Goal: Find specific fact: Find contact information

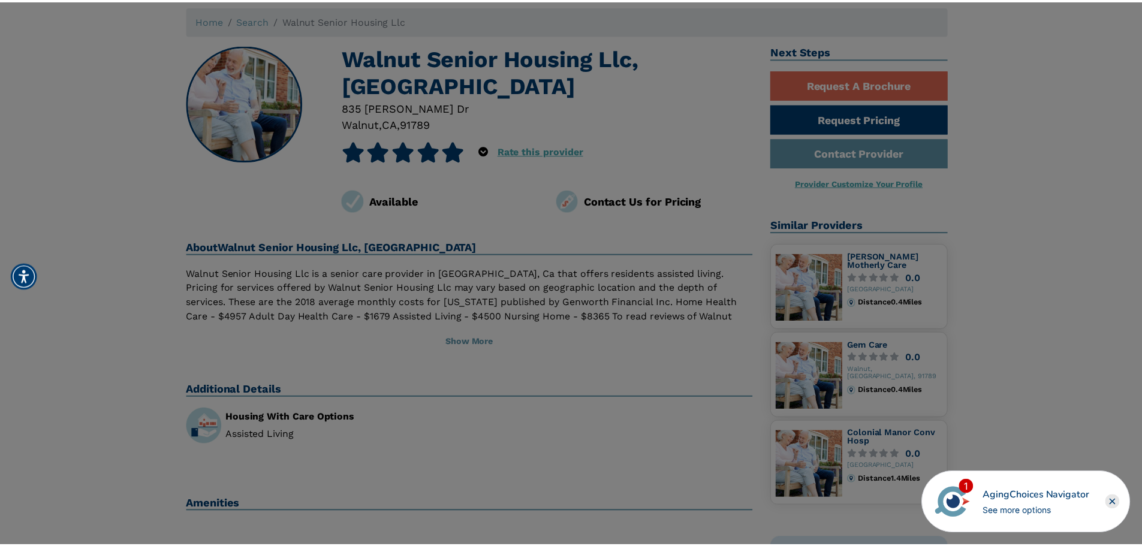
scroll to position [60, 0]
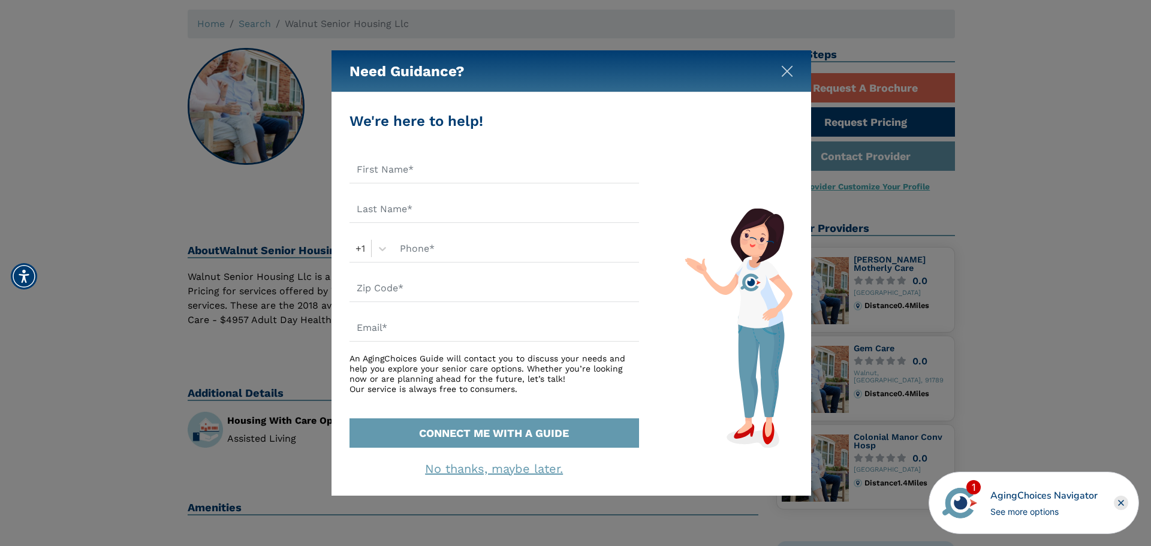
drag, startPoint x: 790, startPoint y: 70, endPoint x: 715, endPoint y: 69, distance: 74.9
click at [790, 70] on img "Close" at bounding box center [787, 71] width 12 height 12
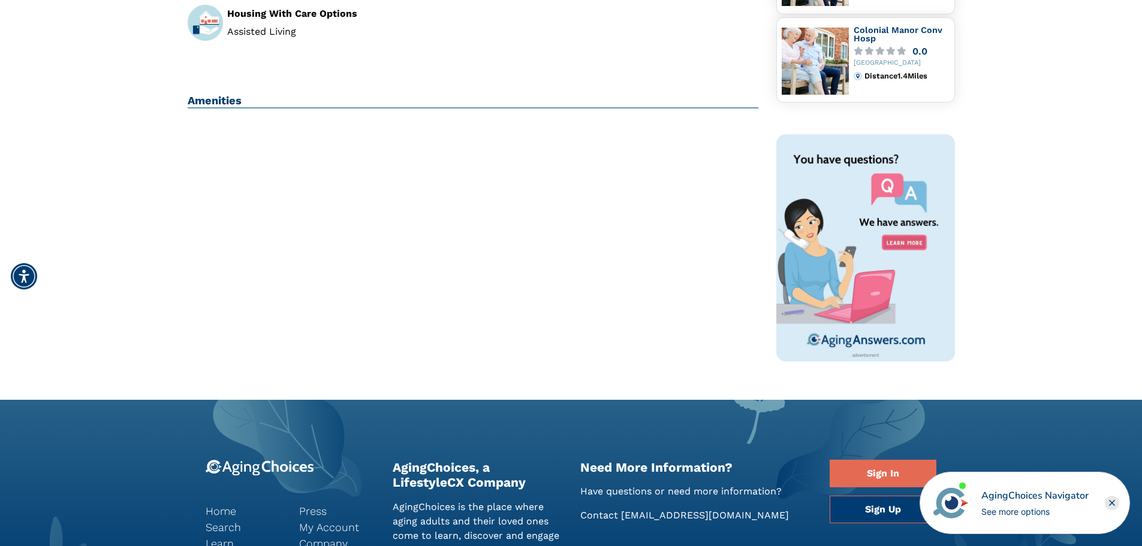
scroll to position [180, 0]
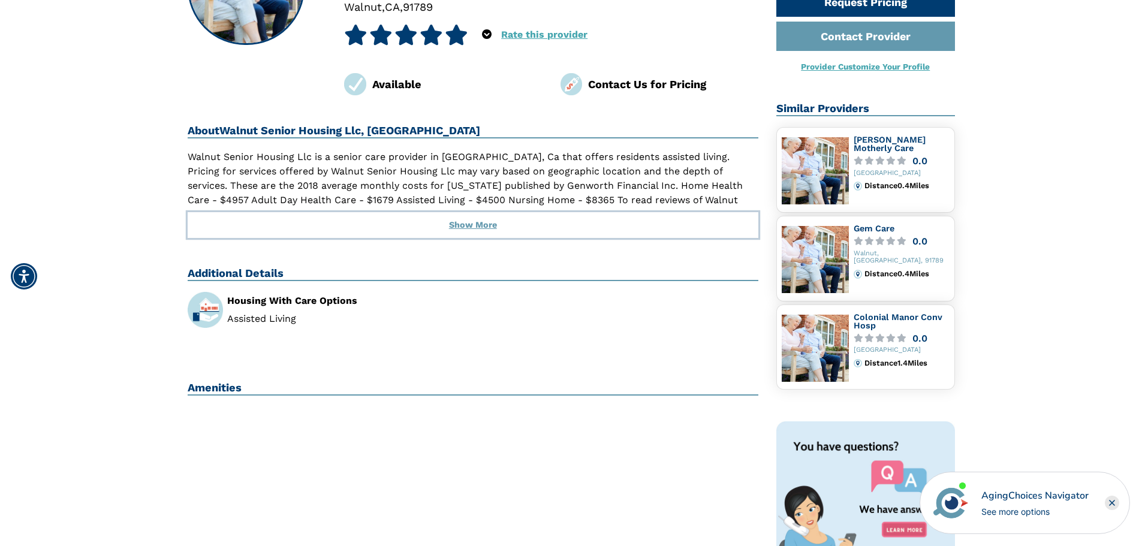
click at [482, 226] on button "Show More" at bounding box center [473, 225] width 571 height 26
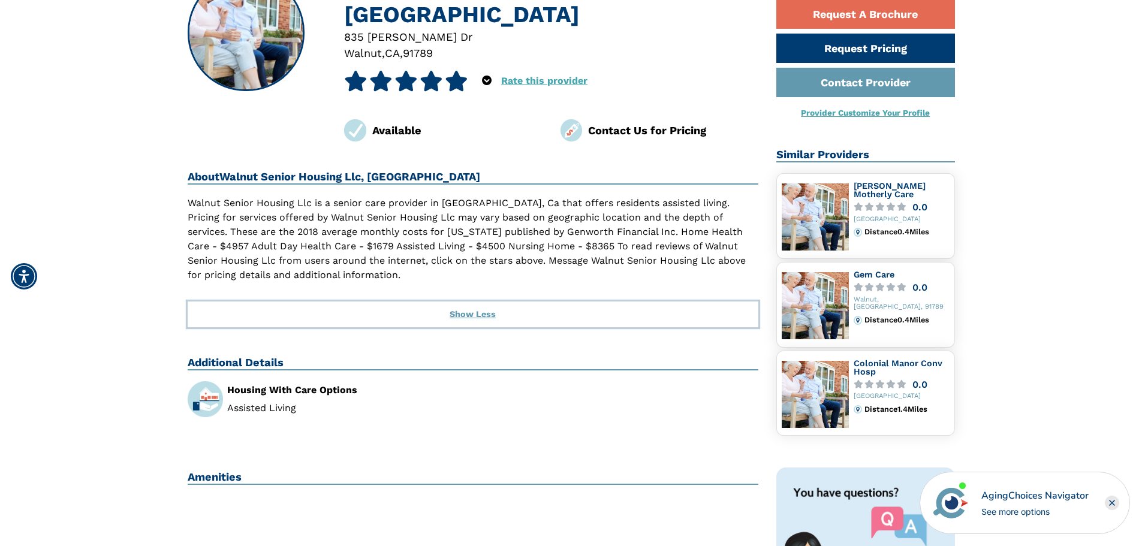
scroll to position [0, 0]
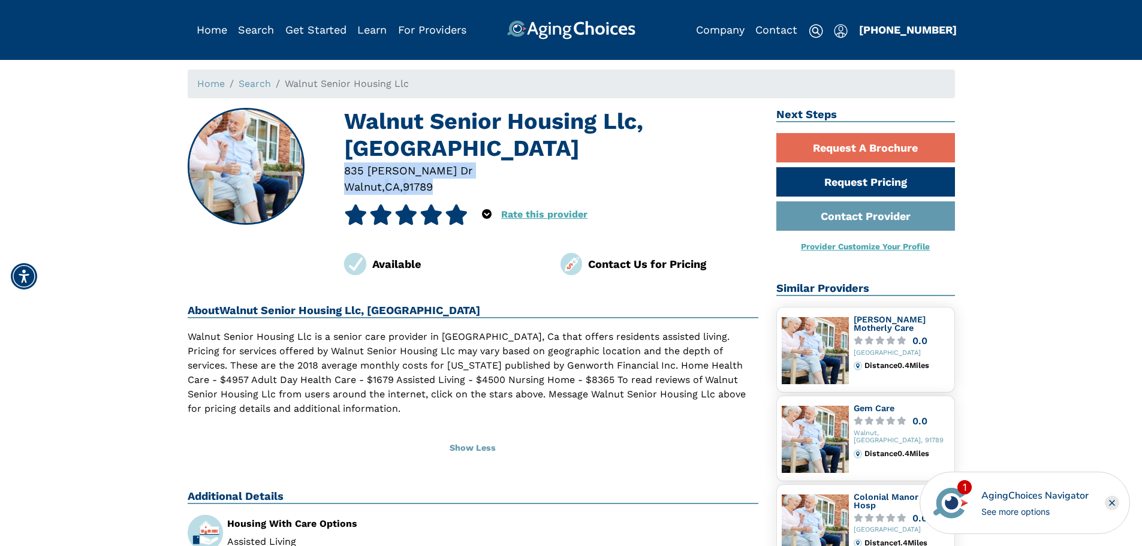
drag, startPoint x: 443, startPoint y: 186, endPoint x: 335, endPoint y: 171, distance: 108.9
click at [335, 171] on div "[STREET_ADDRESS][PERSON_NAME]" at bounding box center [551, 178] width 432 height 33
copy div "[STREET_ADDRESS][PERSON_NAME]"
drag, startPoint x: 1068, startPoint y: 117, endPoint x: 1052, endPoint y: 139, distance: 27.5
click at [1068, 117] on div "Home Search Walnut Senior Housing Llc Walnut Senior Housing [GEOGRAPHIC_DATA] […" at bounding box center [571, 464] width 1124 height 788
